Goal: Task Accomplishment & Management: Use online tool/utility

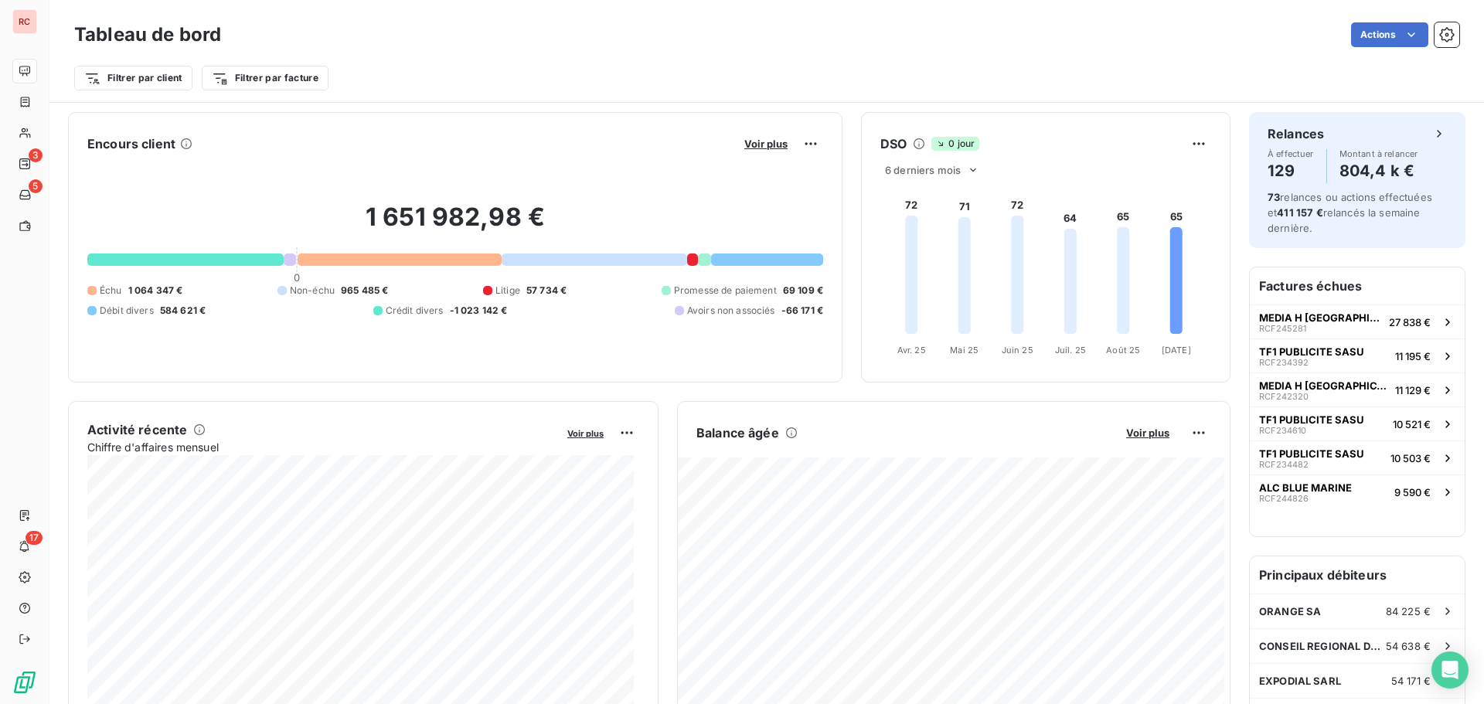
scroll to position [619, 0]
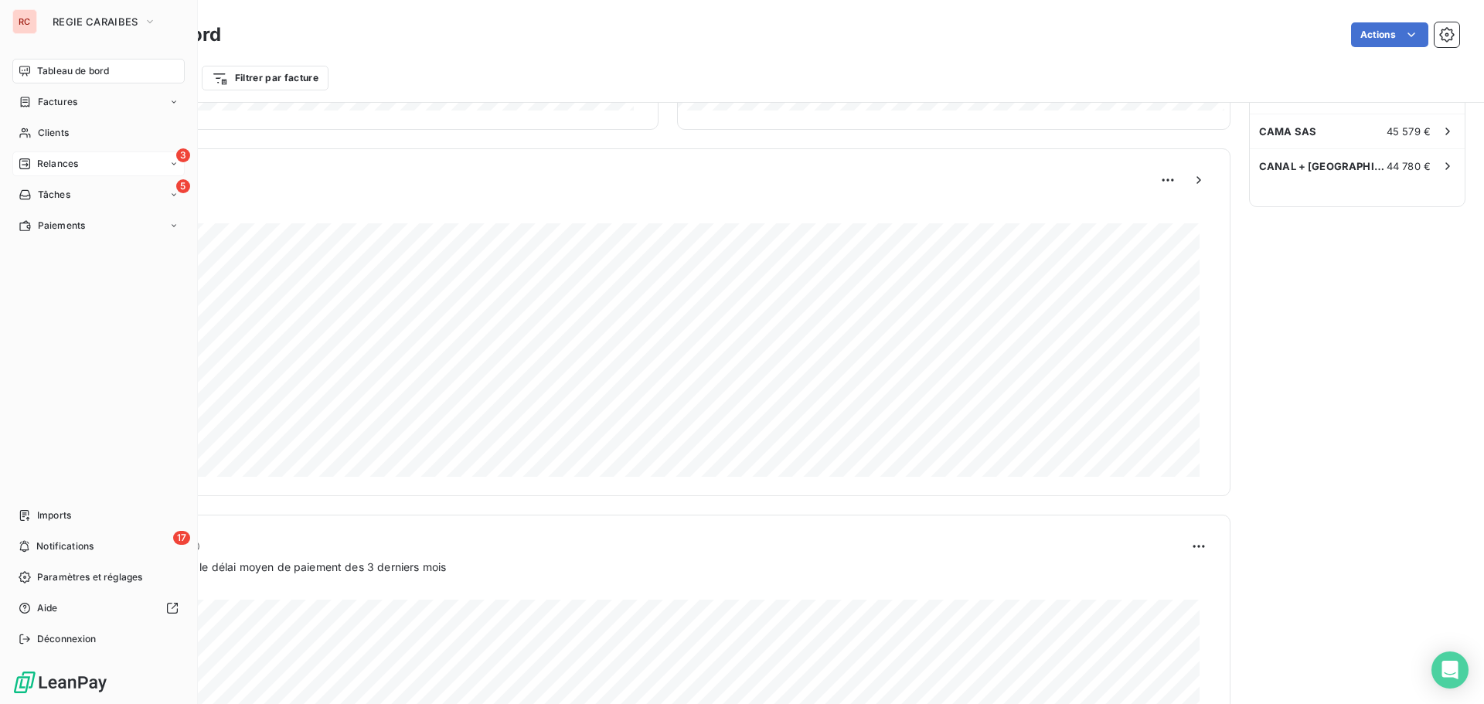
click at [70, 161] on span "Relances" at bounding box center [57, 164] width 41 height 14
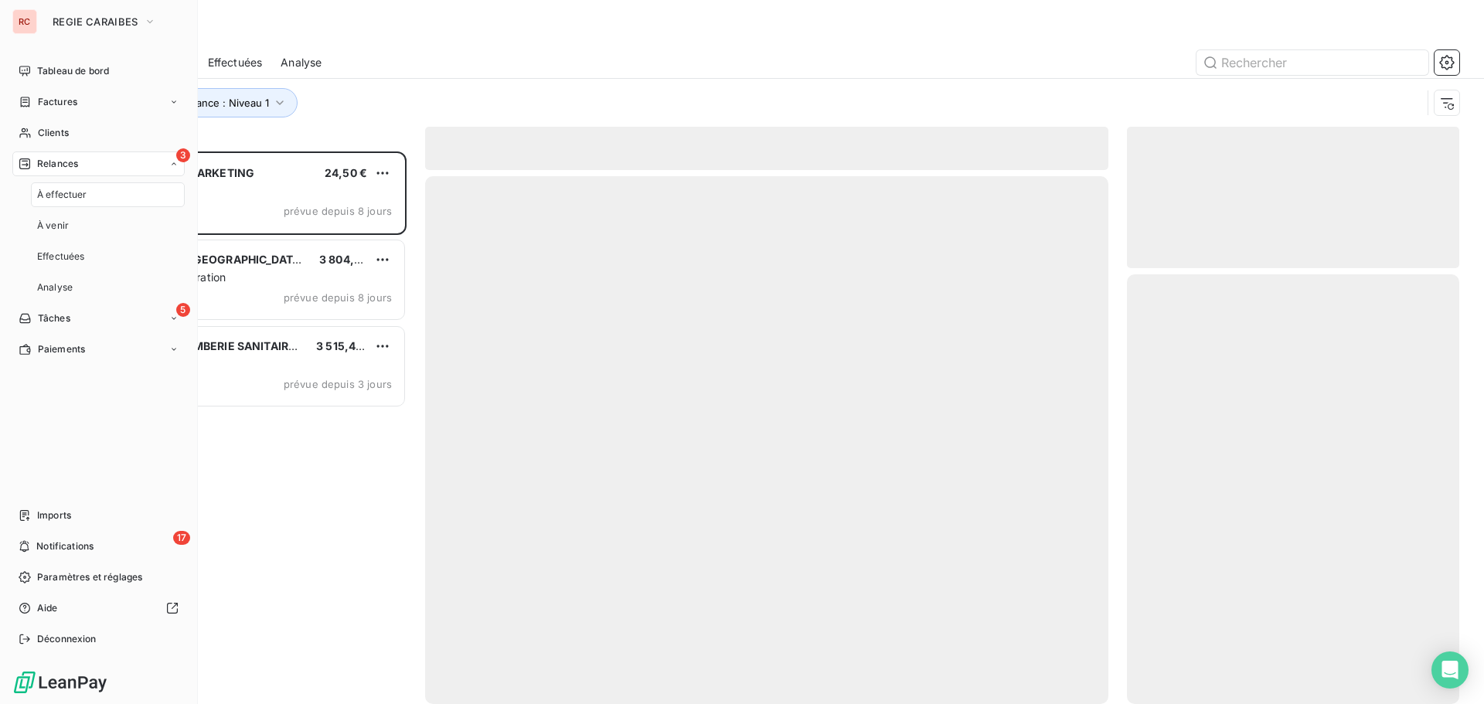
scroll to position [541, 321]
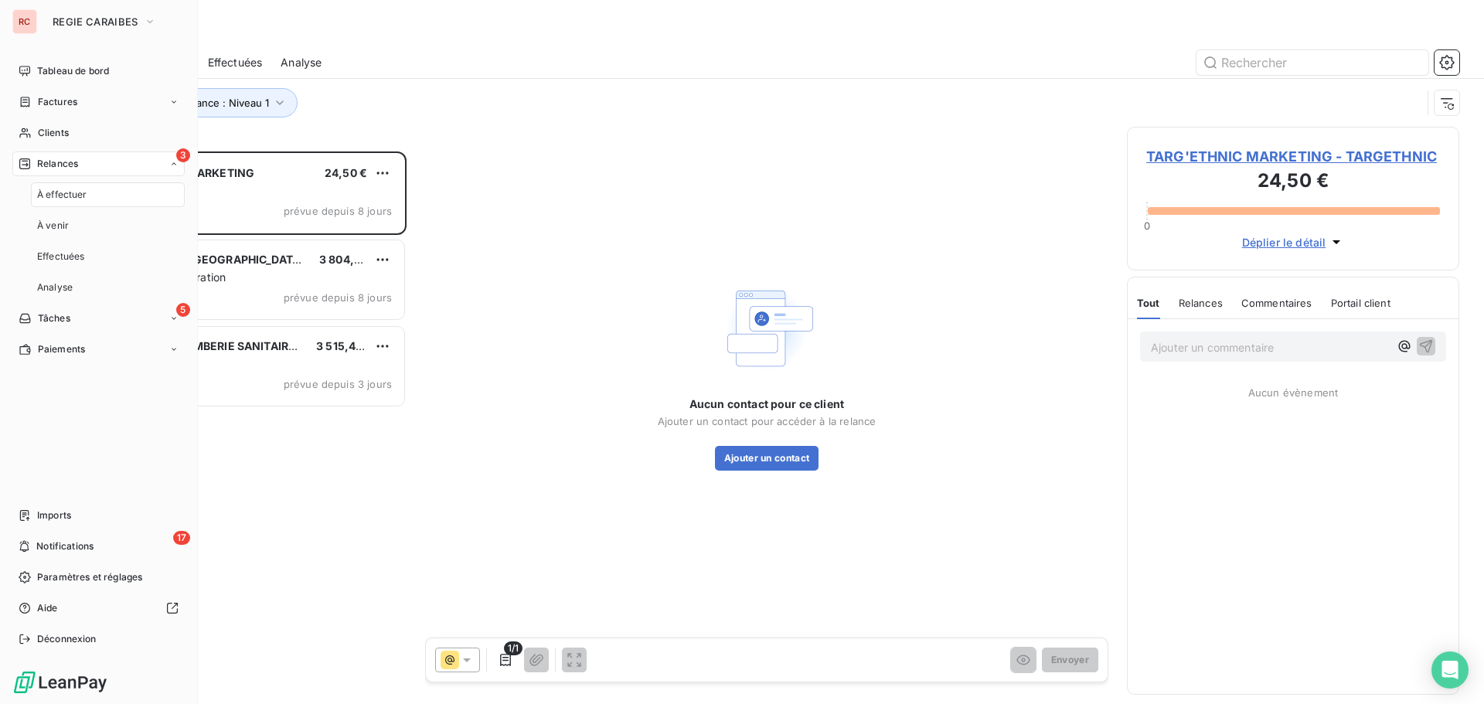
click at [73, 189] on span "À effectuer" at bounding box center [62, 195] width 50 height 14
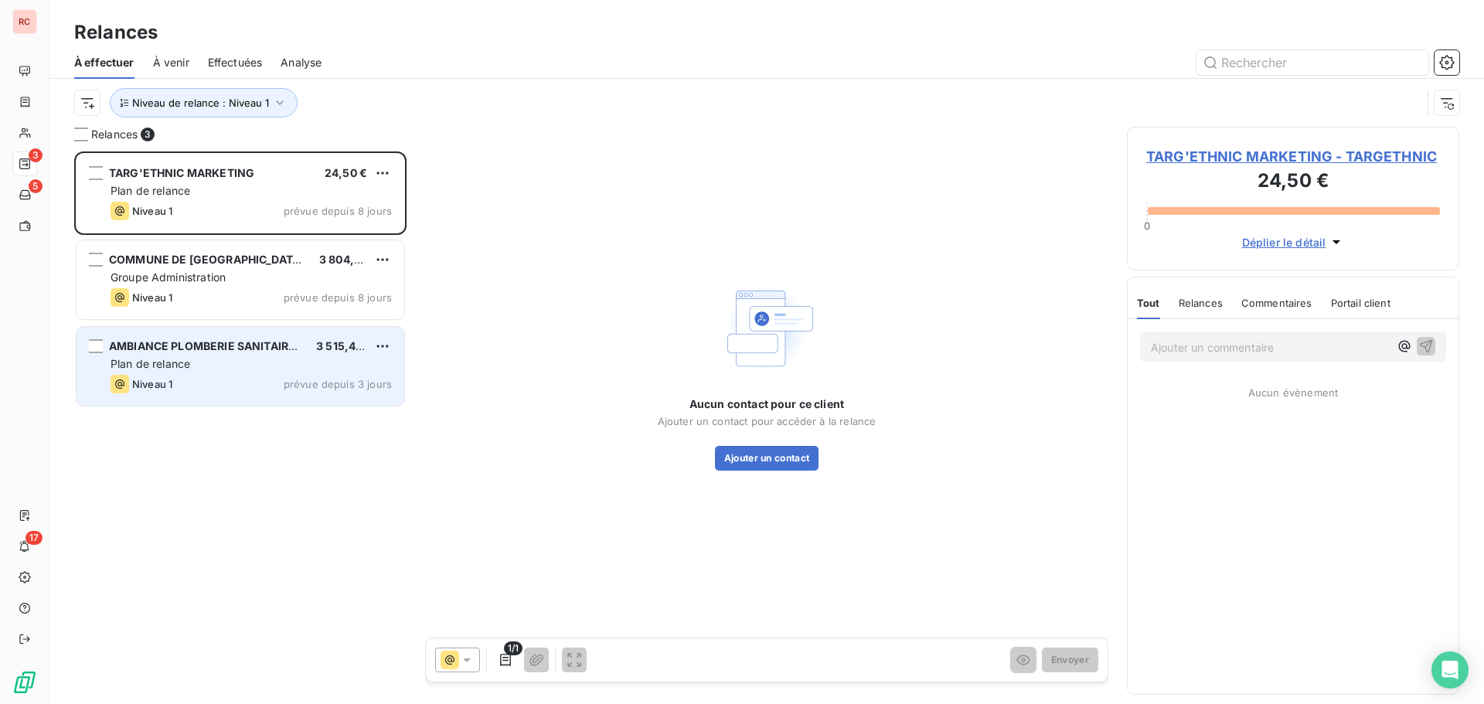
click at [245, 362] on div "Plan de relance" at bounding box center [251, 363] width 281 height 15
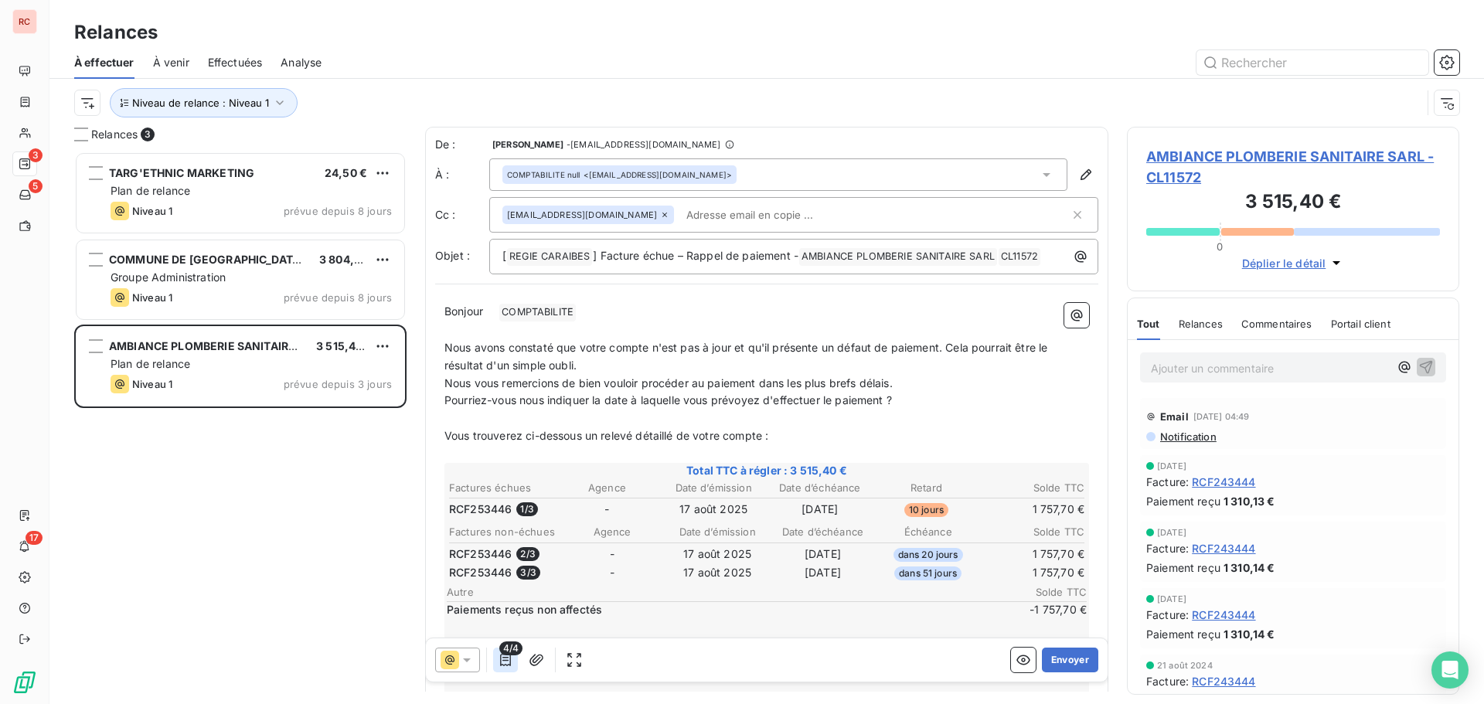
click at [508, 657] on icon "button" at bounding box center [505, 660] width 11 height 12
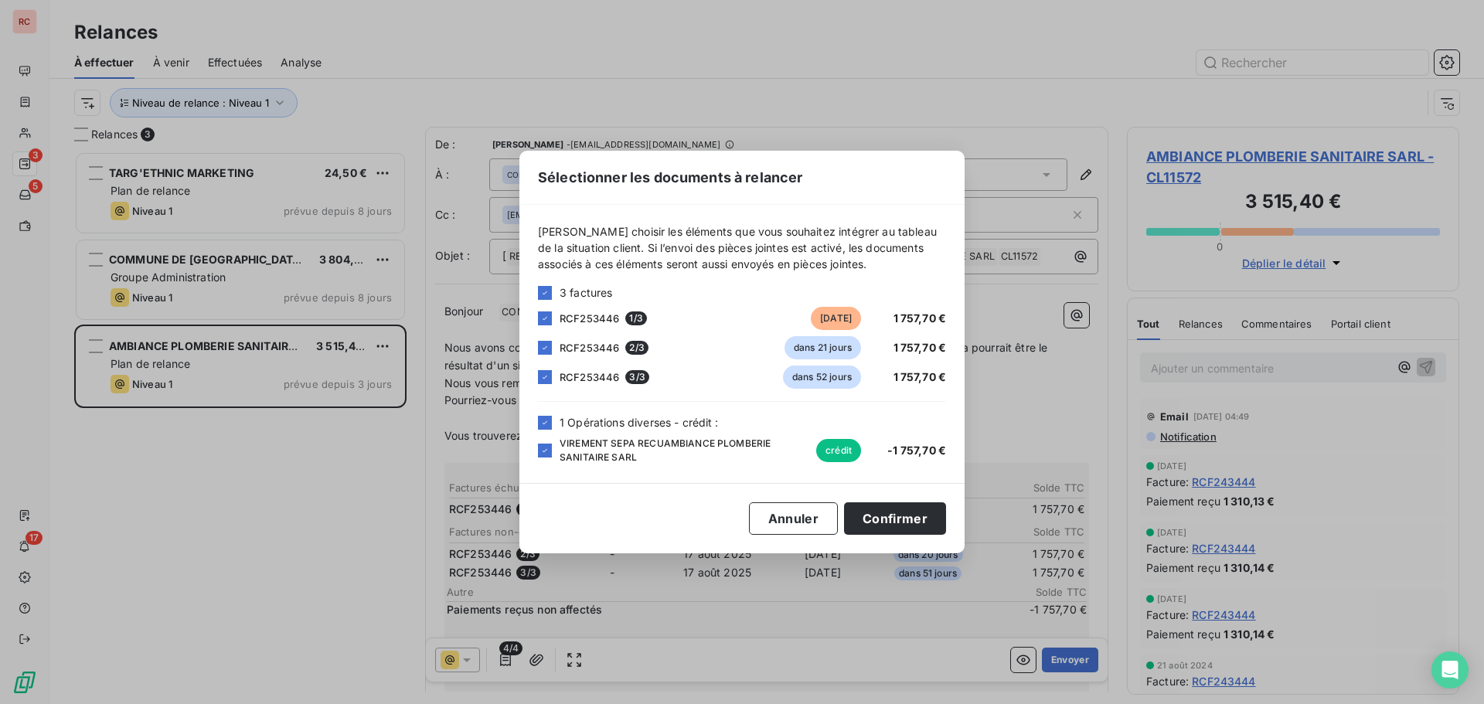
click at [795, 624] on div "Sélectionner les documents à relancer [PERSON_NAME] choisir les éléments que vo…" at bounding box center [742, 352] width 1484 height 704
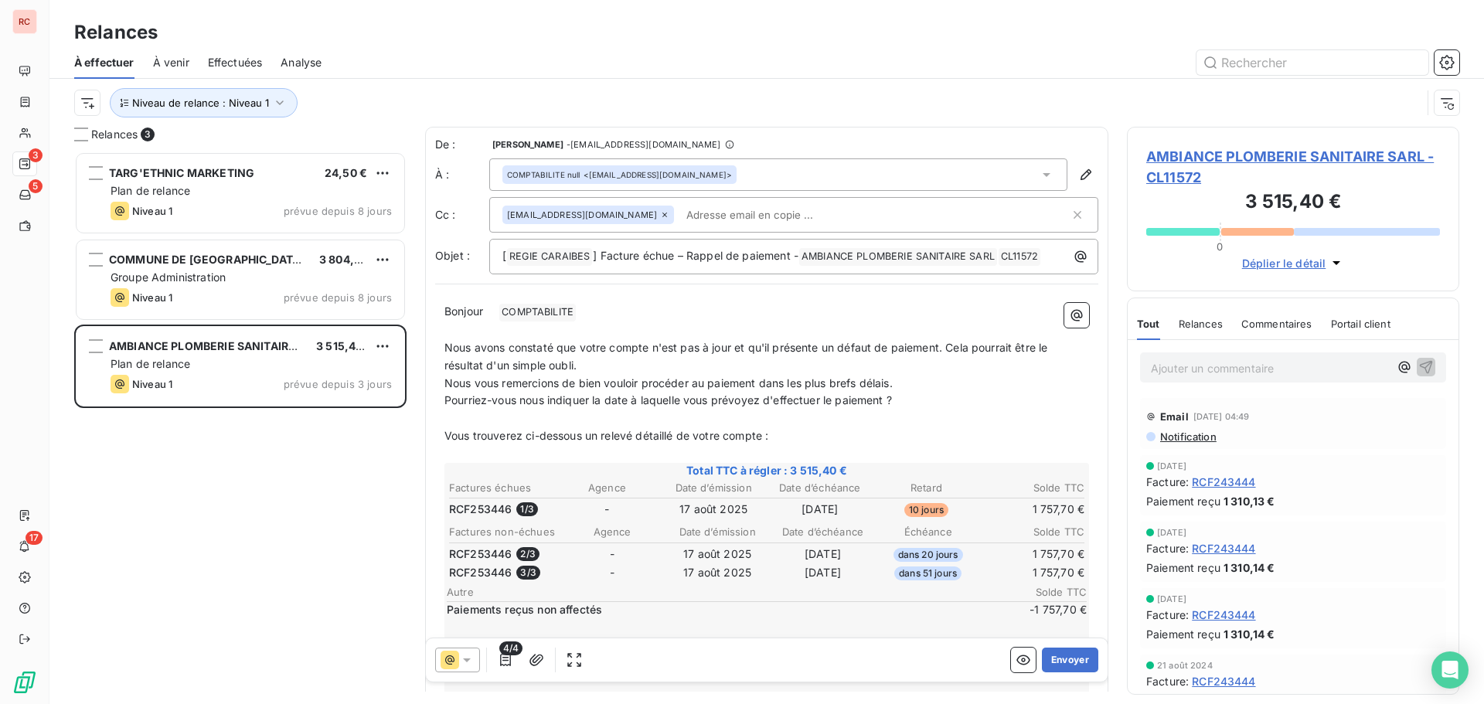
click at [1175, 157] on span "AMBIANCE PLOMBERIE SANITAIRE SARL - CL11572" at bounding box center [1293, 167] width 294 height 42
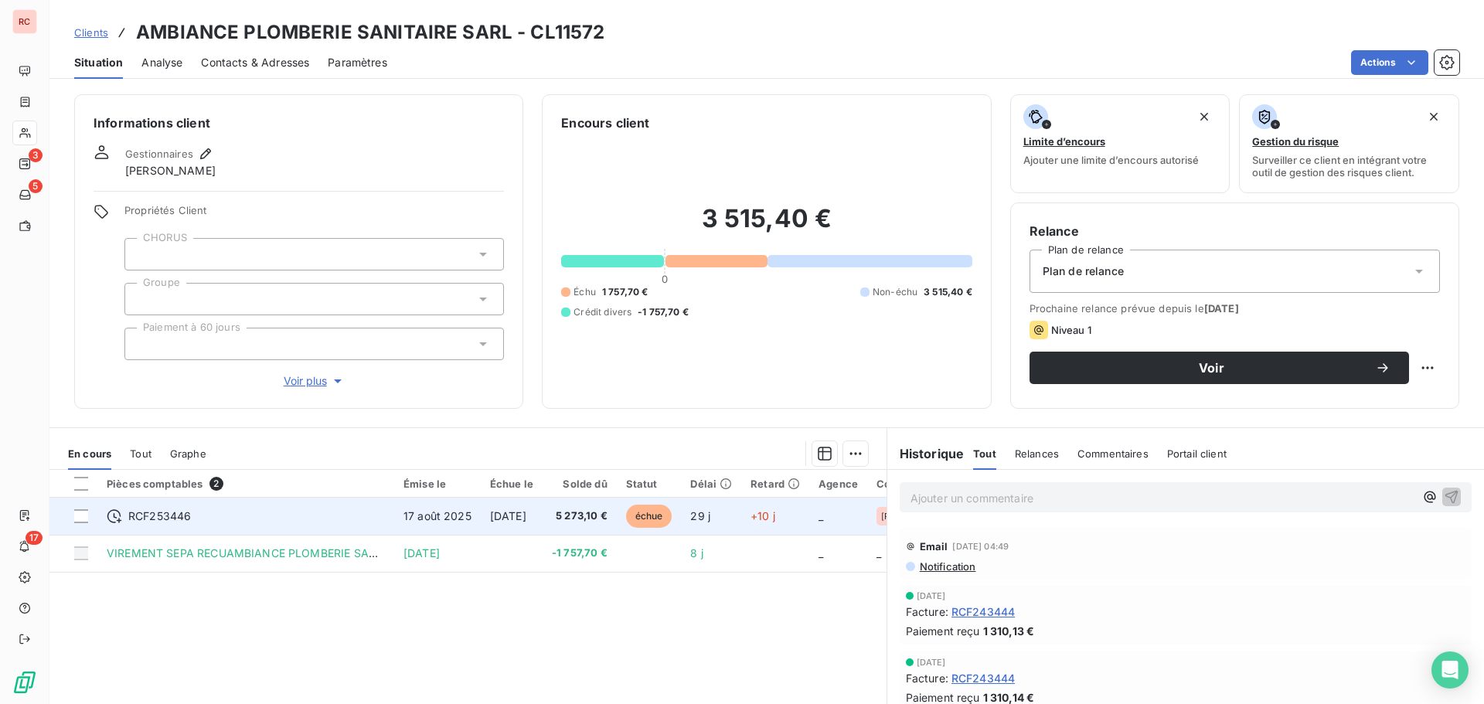
click at [175, 518] on span "RCF253446" at bounding box center [159, 515] width 63 height 15
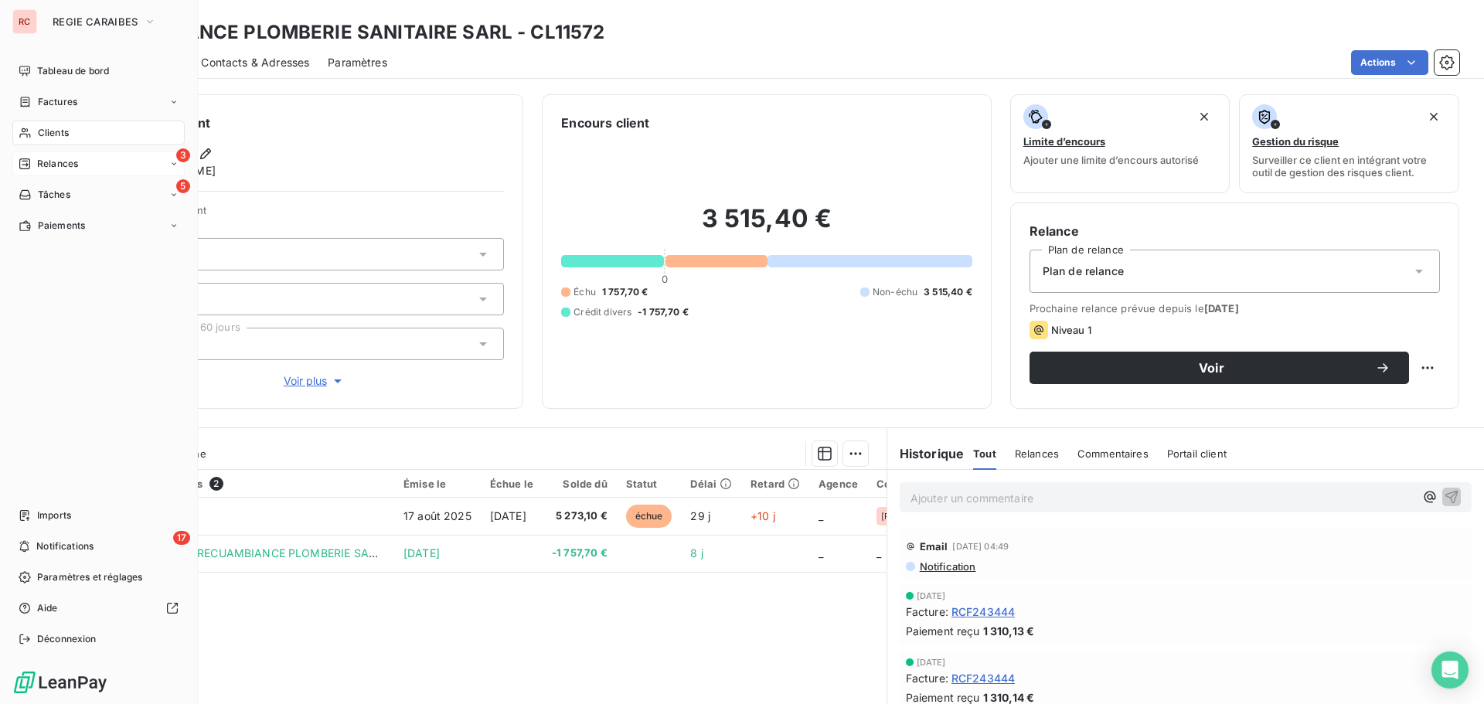
click at [49, 155] on div "3 Relances" at bounding box center [98, 163] width 172 height 25
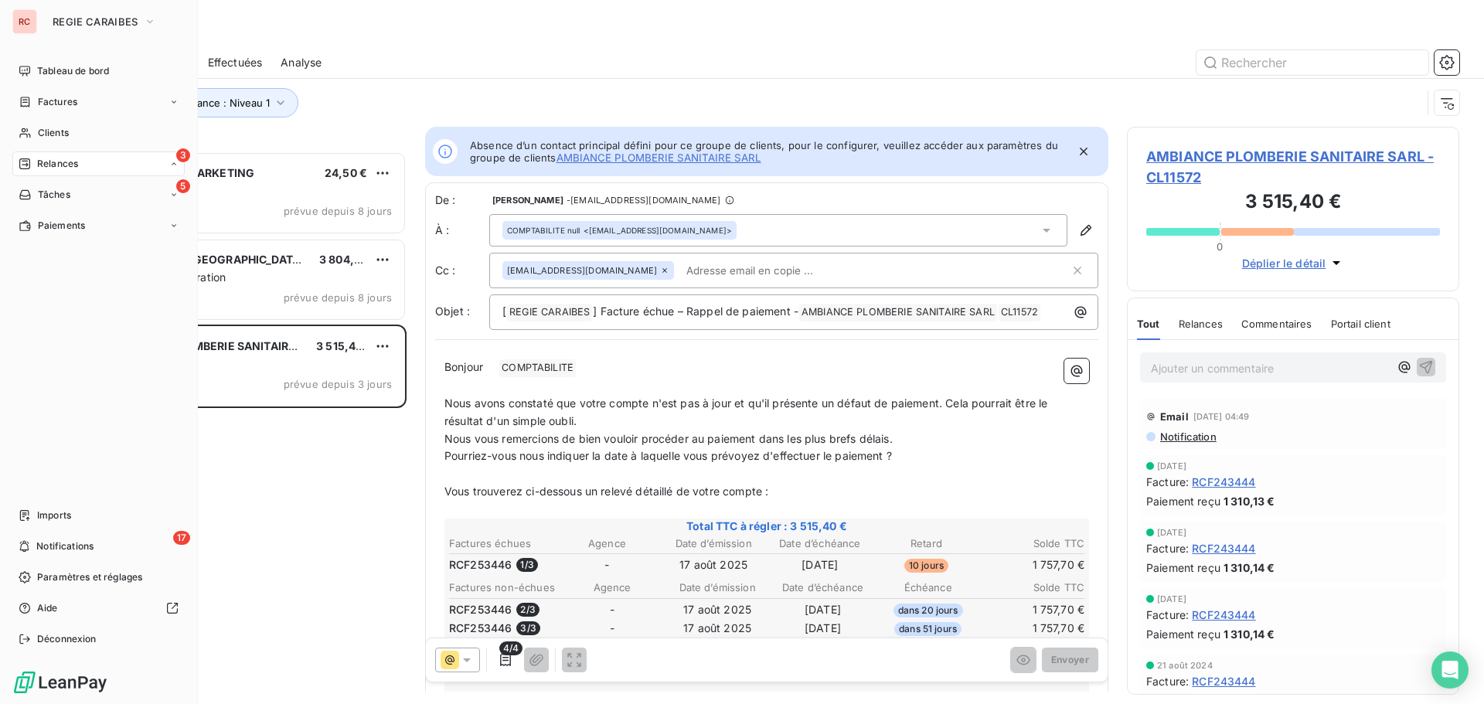
scroll to position [12, 12]
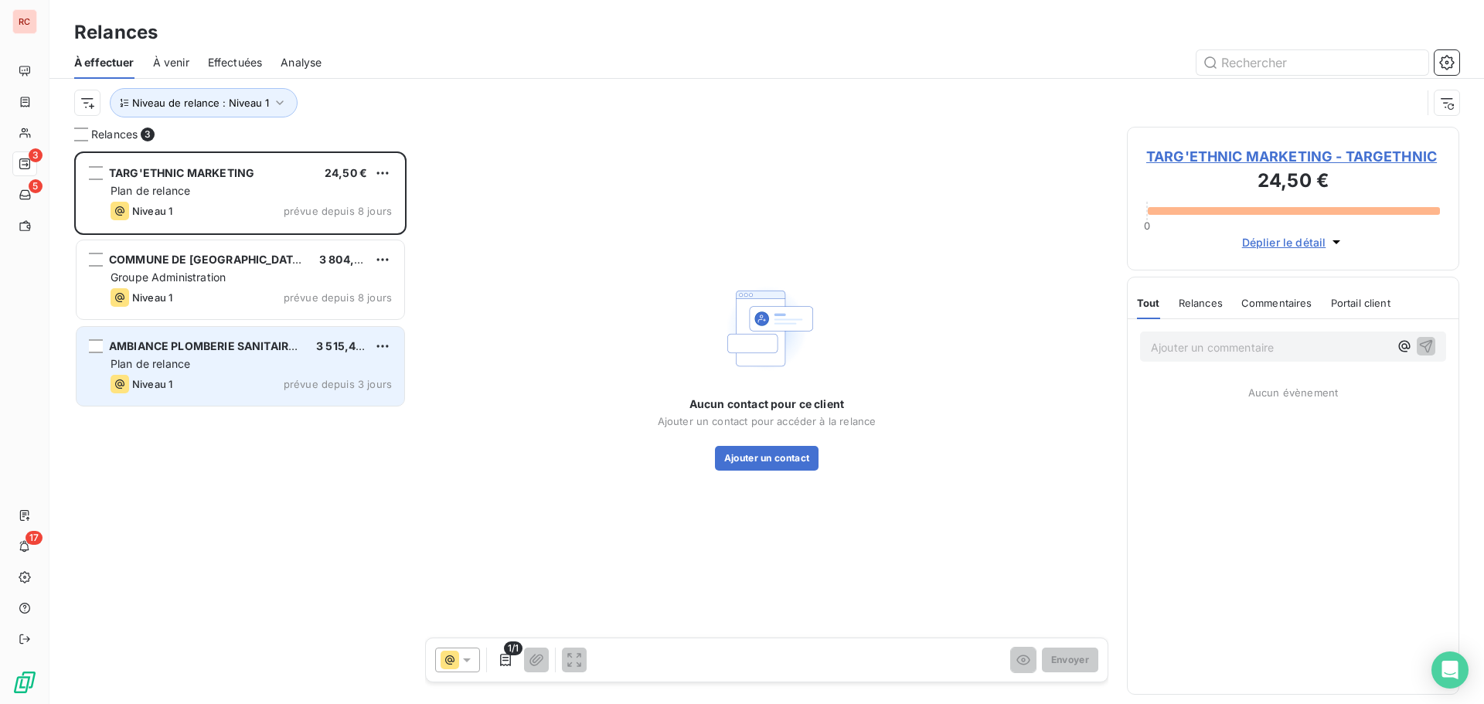
click at [283, 384] on div "Niveau 1 prévue depuis 3 jours" at bounding box center [251, 384] width 281 height 19
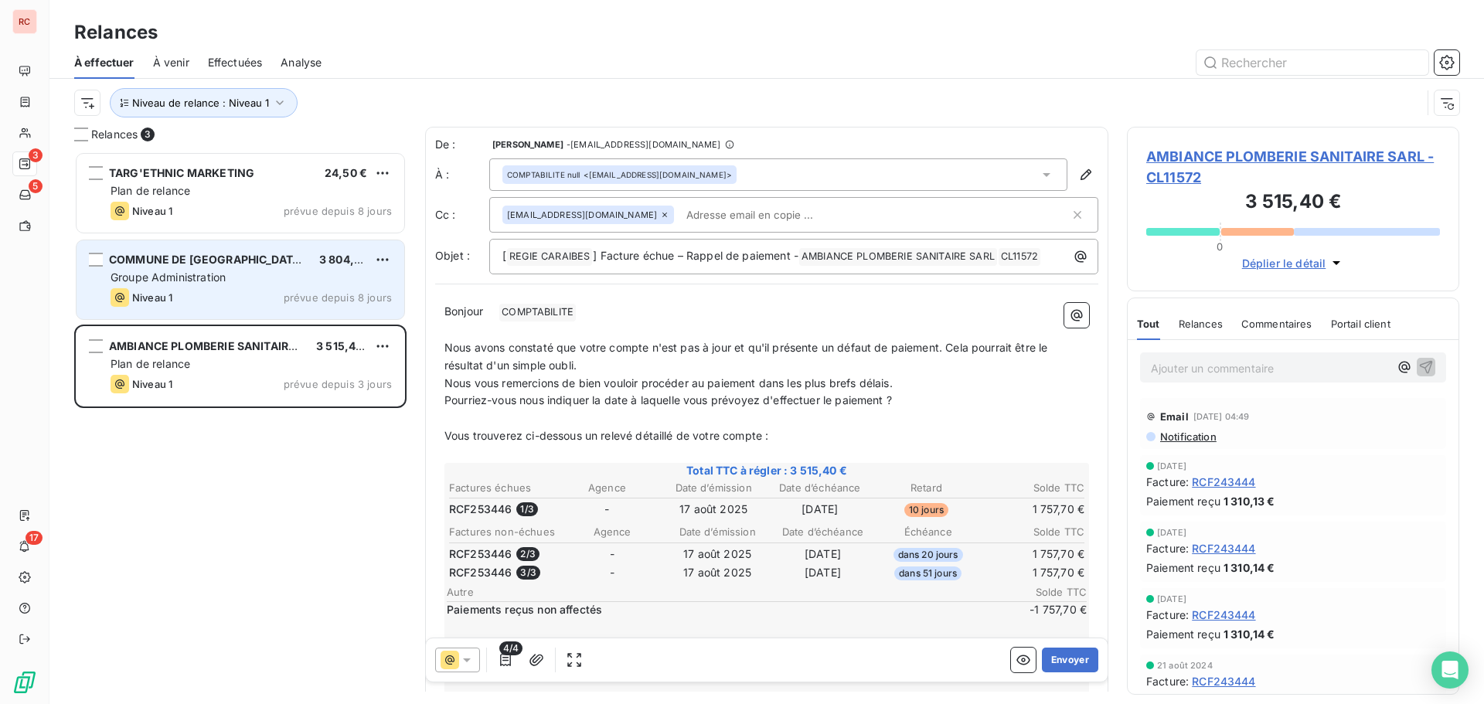
click at [218, 276] on span "Groupe Administration" at bounding box center [168, 276] width 115 height 13
